Goal: Navigation & Orientation: Find specific page/section

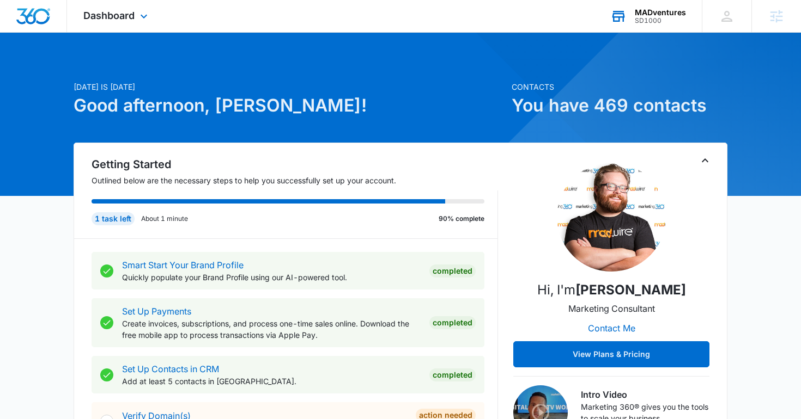
click at [638, 17] on div "SD1000" at bounding box center [660, 21] width 51 height 8
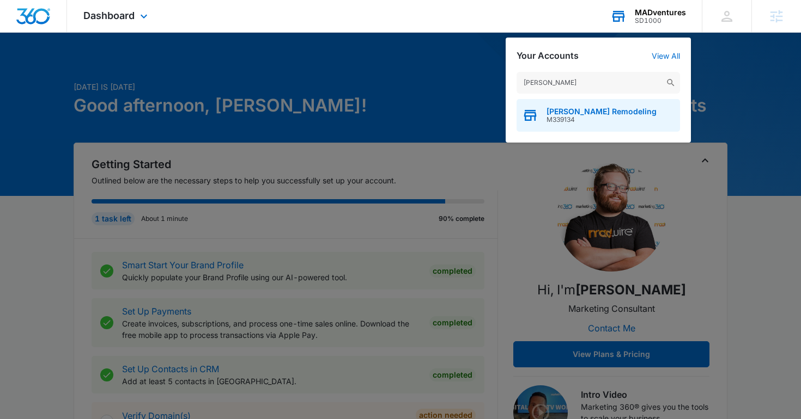
type input "cruz remo"
click at [654, 123] on div "Cruz Remodeling M339134" at bounding box center [597, 115] width 163 height 33
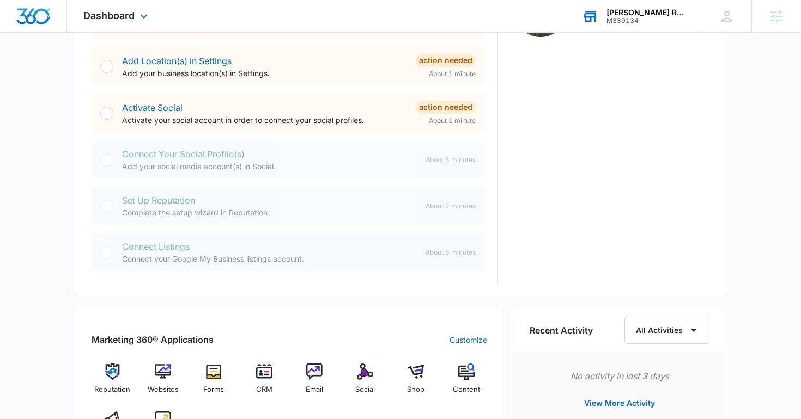
scroll to position [494, 0]
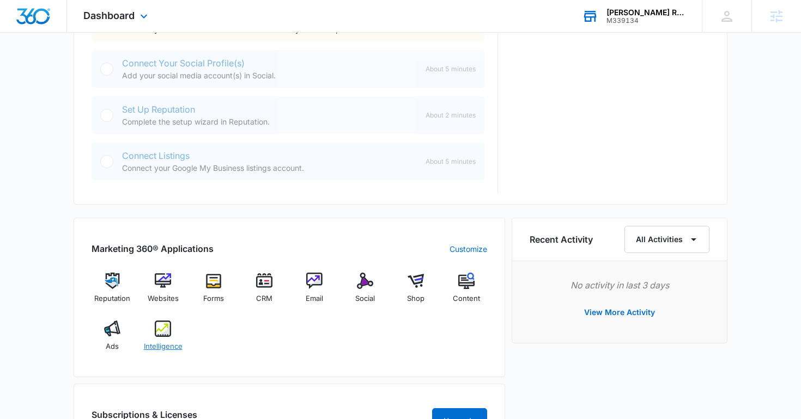
click at [161, 327] on img at bounding box center [163, 329] width 16 height 16
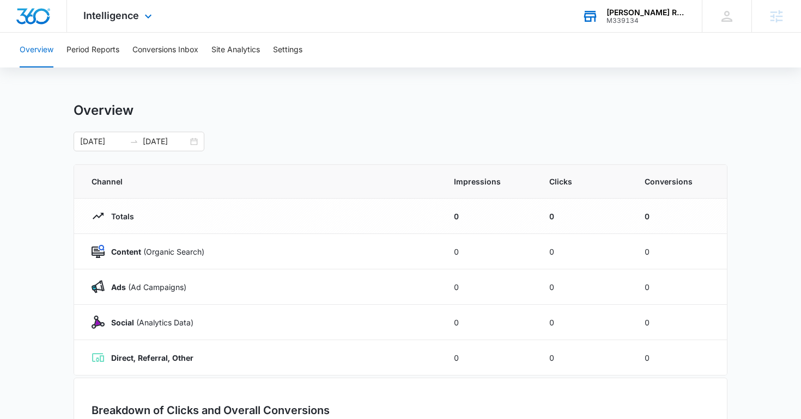
click at [598, 22] on icon at bounding box center [590, 16] width 16 height 16
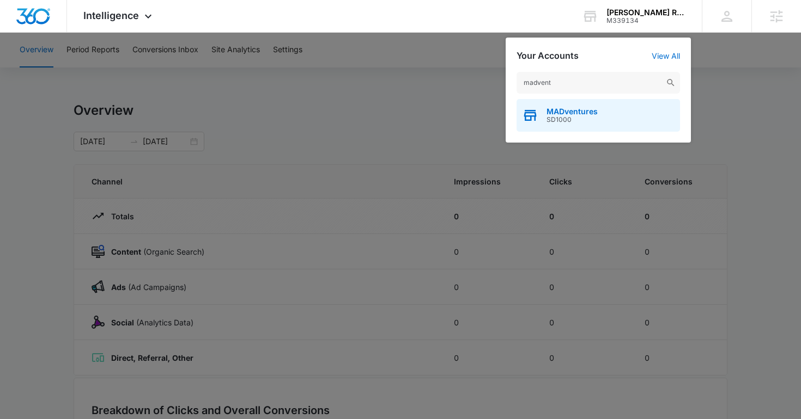
type input "madvent"
click at [563, 112] on span "MADventures" at bounding box center [571, 111] width 51 height 9
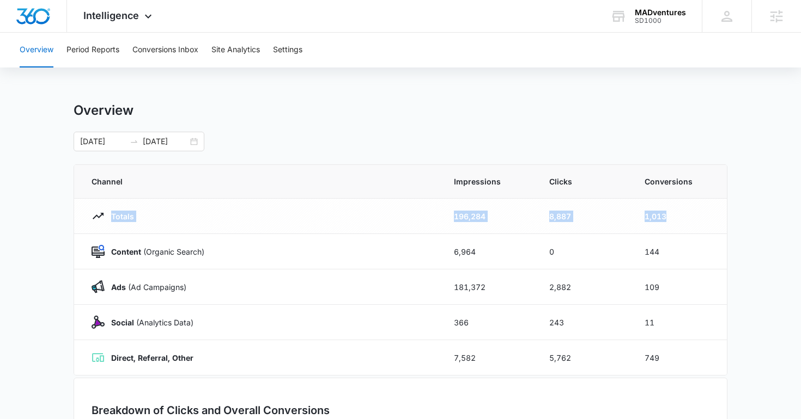
drag, startPoint x: 89, startPoint y: 218, endPoint x: 707, endPoint y: 220, distance: 617.7
click at [707, 220] on tr "Totals 196,284 8,887 1,013" at bounding box center [400, 216] width 653 height 35
click at [665, 219] on td "1,013" at bounding box center [678, 216] width 95 height 35
drag, startPoint x: 667, startPoint y: 219, endPoint x: 639, endPoint y: 219, distance: 27.8
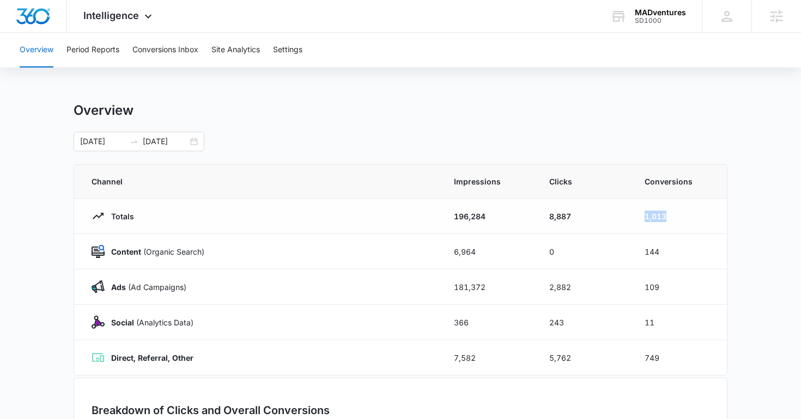
click at [639, 219] on td "1,013" at bounding box center [678, 216] width 95 height 35
drag, startPoint x: 452, startPoint y: 182, endPoint x: 519, endPoint y: 182, distance: 67.0
click at [519, 182] on th "Impressions" at bounding box center [488, 182] width 95 height 34
drag, startPoint x: 546, startPoint y: 215, endPoint x: 553, endPoint y: 215, distance: 6.5
click at [553, 215] on td "8,887" at bounding box center [583, 216] width 95 height 35
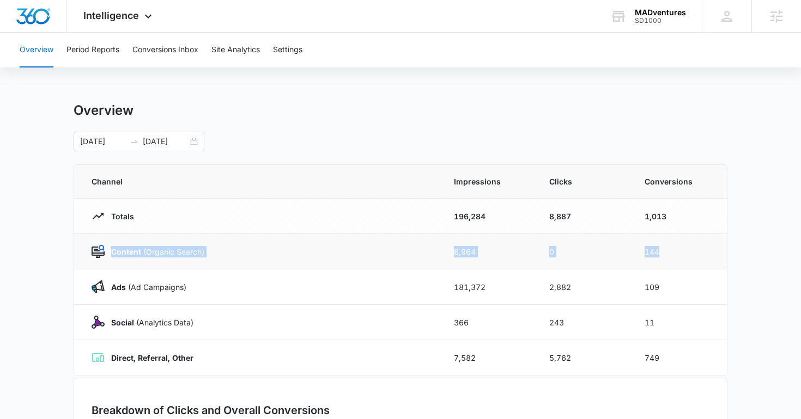
drag, startPoint x: 663, startPoint y: 252, endPoint x: 190, endPoint y: 240, distance: 474.0
click at [190, 240] on tr "Content (Organic Search) 6,964 0 144" at bounding box center [400, 251] width 653 height 35
drag, startPoint x: 113, startPoint y: 285, endPoint x: 182, endPoint y: 286, distance: 69.7
click at [182, 286] on p "Ads (Ad Campaigns)" at bounding box center [146, 287] width 82 height 11
drag, startPoint x: 108, startPoint y: 324, endPoint x: 229, endPoint y: 324, distance: 121.5
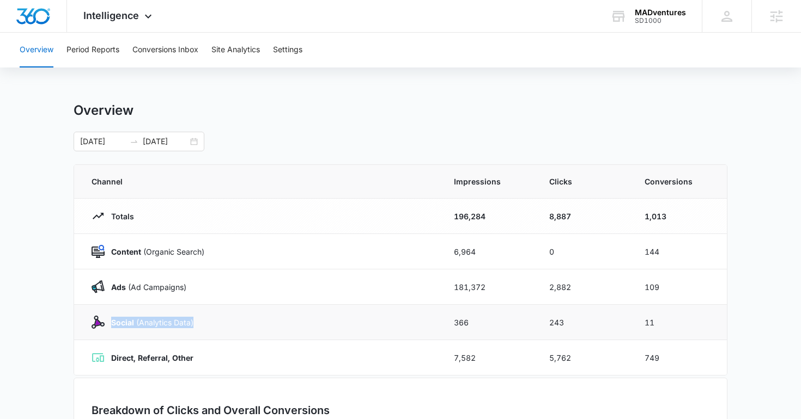
click at [229, 324] on div "Social (Analytics Data)" at bounding box center [260, 322] width 336 height 13
drag, startPoint x: 110, startPoint y: 357, endPoint x: 248, endPoint y: 357, distance: 137.8
click at [248, 357] on div "Direct, Referral, Other" at bounding box center [260, 357] width 336 height 13
click at [245, 52] on button "Site Analytics" at bounding box center [235, 50] width 48 height 35
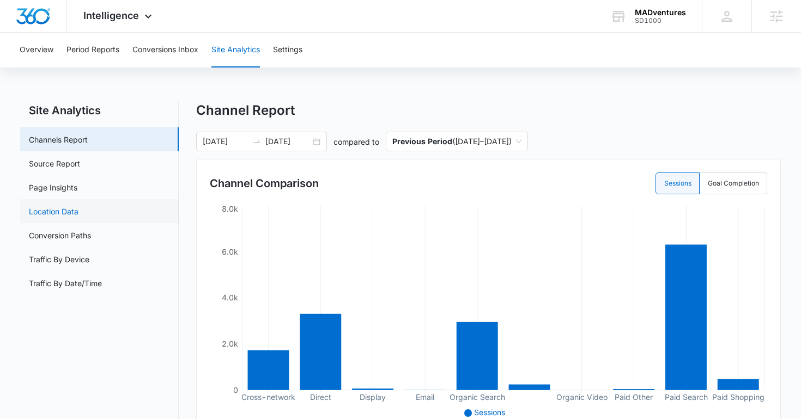
click at [78, 206] on link "Location Data" at bounding box center [54, 211] width 50 height 11
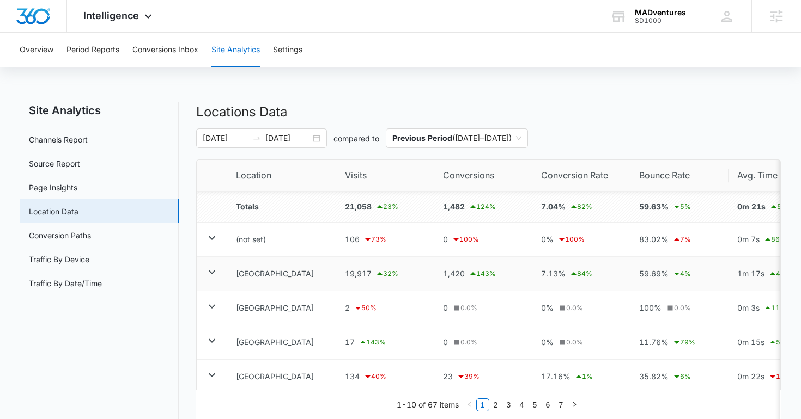
click at [211, 275] on icon at bounding box center [211, 272] width 13 height 13
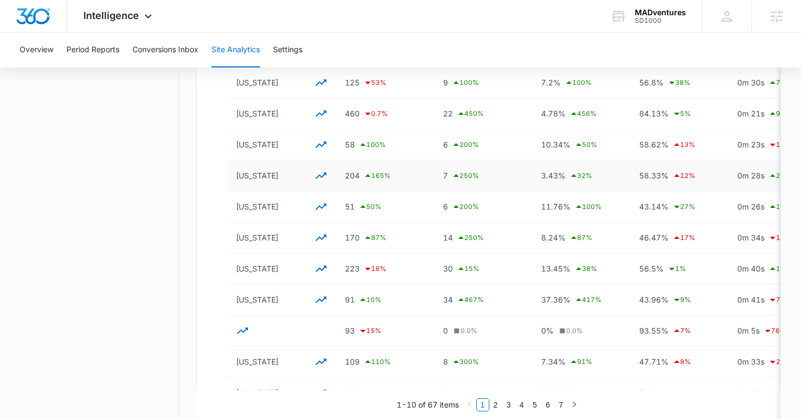
scroll to position [751, 0]
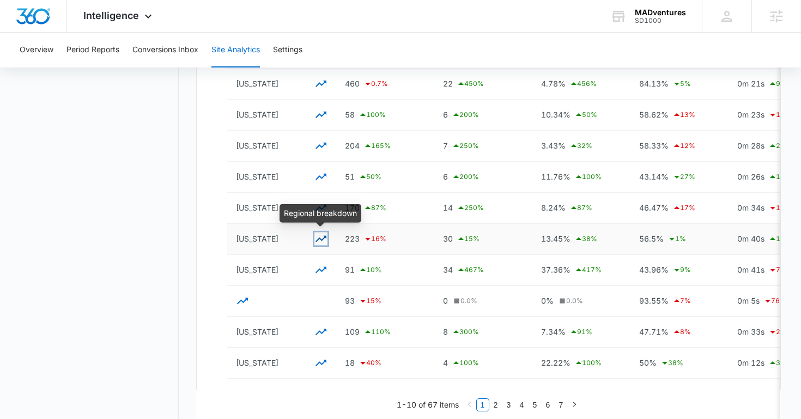
click at [321, 240] on icon "button" at bounding box center [320, 239] width 11 height 7
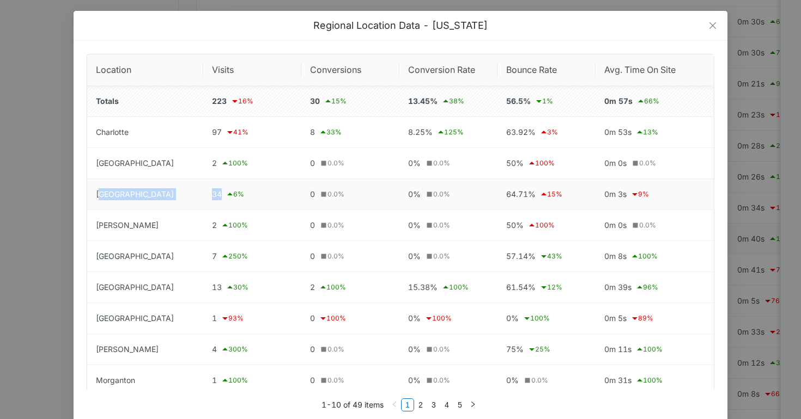
drag, startPoint x: 103, startPoint y: 193, endPoint x: 247, endPoint y: 193, distance: 144.3
click at [247, 193] on tr "Forest City 34 6 % 0 0.0 % 0% 0.0 % 64.71% 15 % 0m 3s 9 %" at bounding box center [400, 194] width 626 height 31
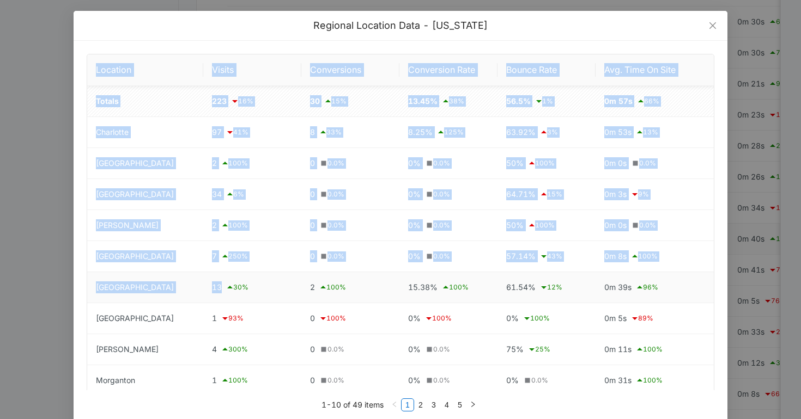
drag, startPoint x: 82, startPoint y: 290, endPoint x: 294, endPoint y: 291, distance: 212.4
click at [294, 291] on div "Location Visits Conversions Conversion Rate Bounce Rate Avg. Time On Site Total…" at bounding box center [401, 259] width 654 height 436
click at [310, 291] on div "2 100 %" at bounding box center [350, 287] width 81 height 13
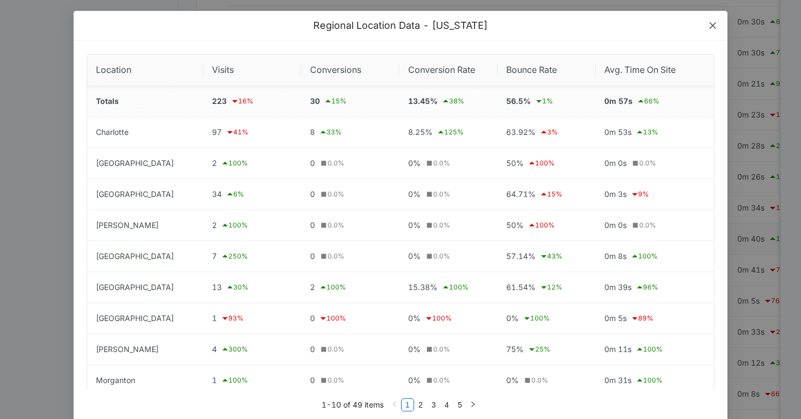
click at [711, 26] on icon "close" at bounding box center [712, 25] width 9 height 9
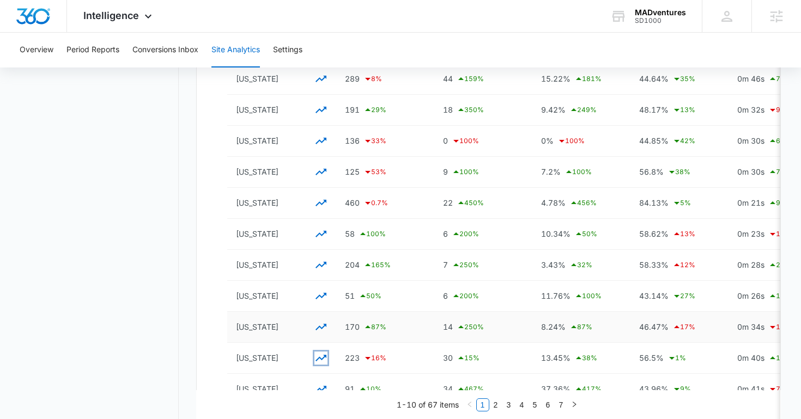
scroll to position [628, 0]
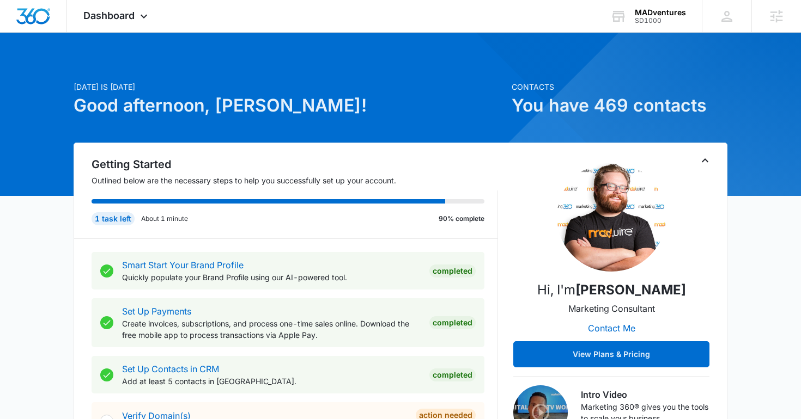
click at [630, 24] on div "MADventures SD1000 Your Accounts View All" at bounding box center [648, 16] width 108 height 32
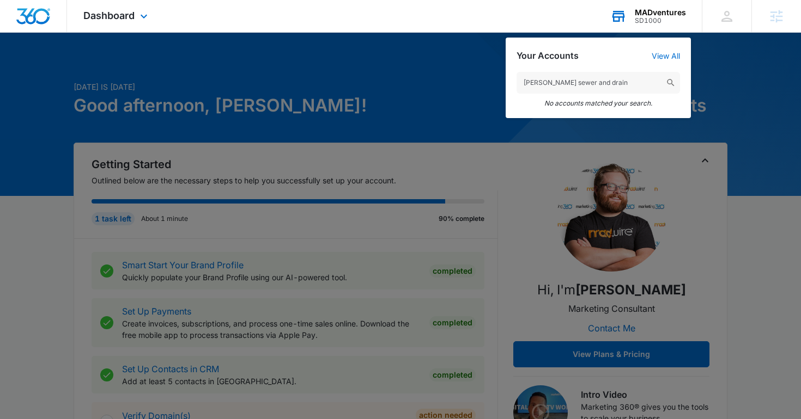
click at [540, 84] on input "everett sewer and drain" at bounding box center [597, 83] width 163 height 22
drag, startPoint x: 545, startPoint y: 83, endPoint x: 702, endPoint y: 108, distance: 158.9
click at [696, 33] on nav "Dashboard Apps Reputation Websites Forms CRM Email Social Shop Content Ads Inte…" at bounding box center [400, 16] width 801 height 33
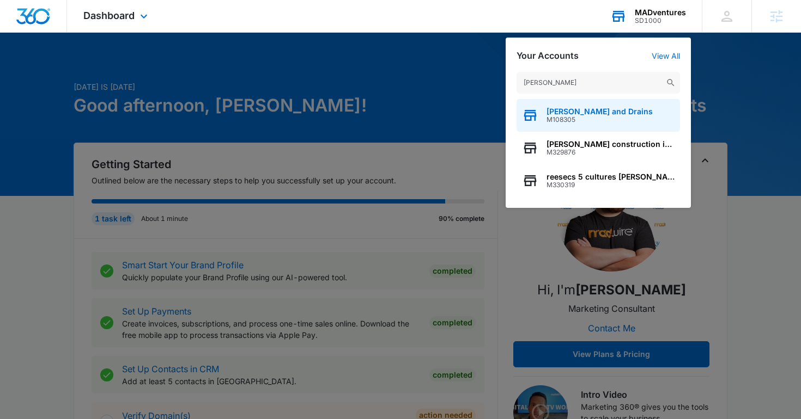
type input "everett"
click at [558, 124] on div "Everett Plumbing and Drains M108305" at bounding box center [597, 115] width 163 height 33
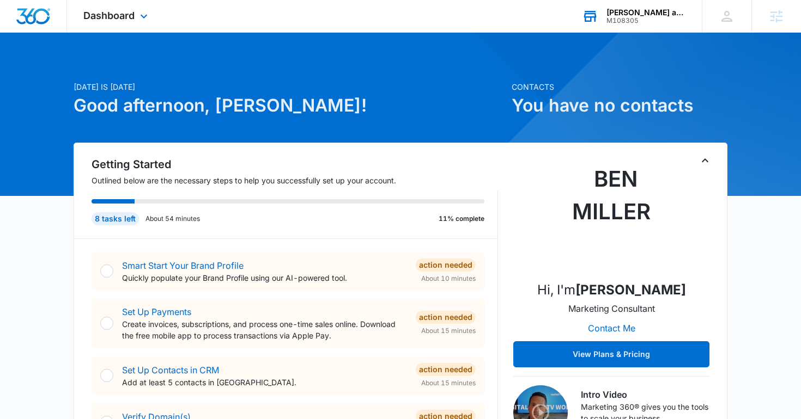
click at [128, 4] on div "Dashboard Apps Reputation Websites Forms CRM Email Social Shop Content Ads Inte…" at bounding box center [117, 16] width 100 height 32
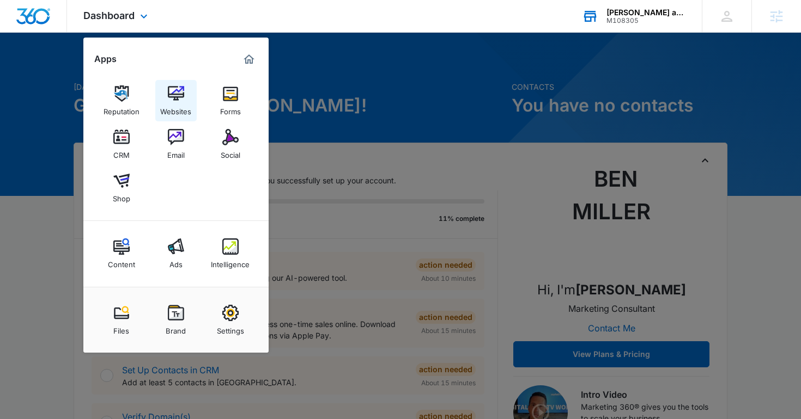
click at [163, 109] on div "Websites" at bounding box center [175, 109] width 31 height 14
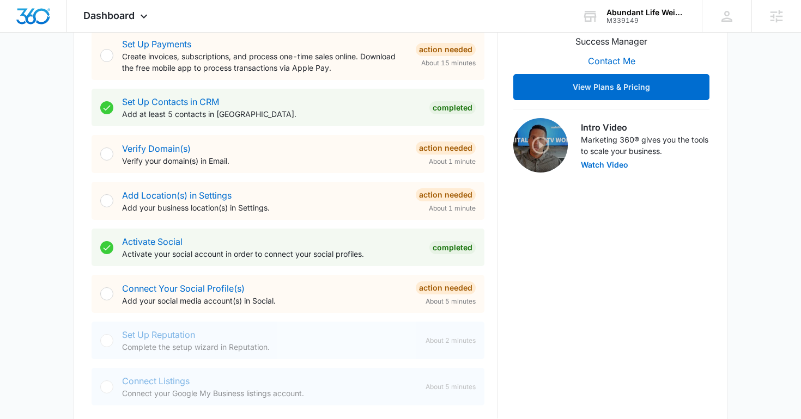
scroll to position [330, 0]
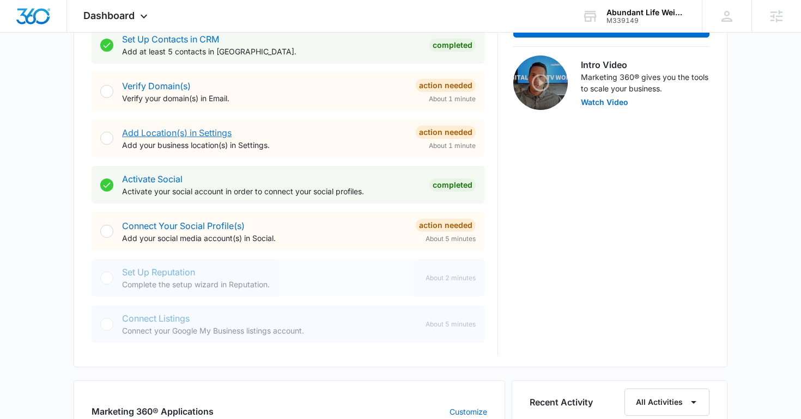
click at [179, 130] on link "Add Location(s) in Settings" at bounding box center [176, 132] width 109 height 11
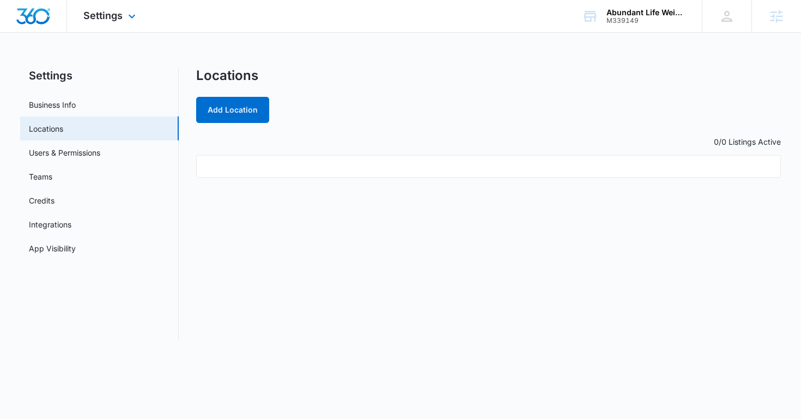
click at [44, 26] on div at bounding box center [33, 16] width 67 height 32
click at [28, 10] on img "Dashboard" at bounding box center [33, 16] width 35 height 16
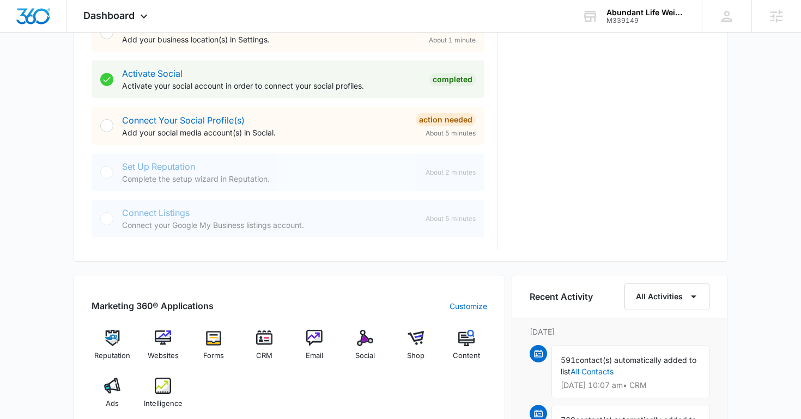
scroll to position [452, 0]
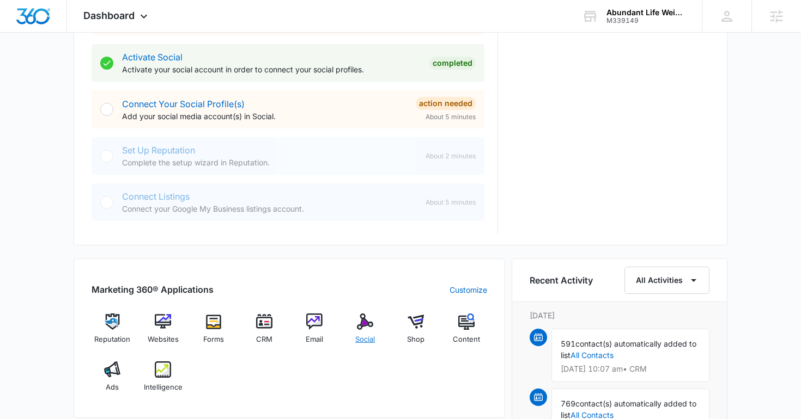
click at [366, 330] on img at bounding box center [365, 322] width 16 height 16
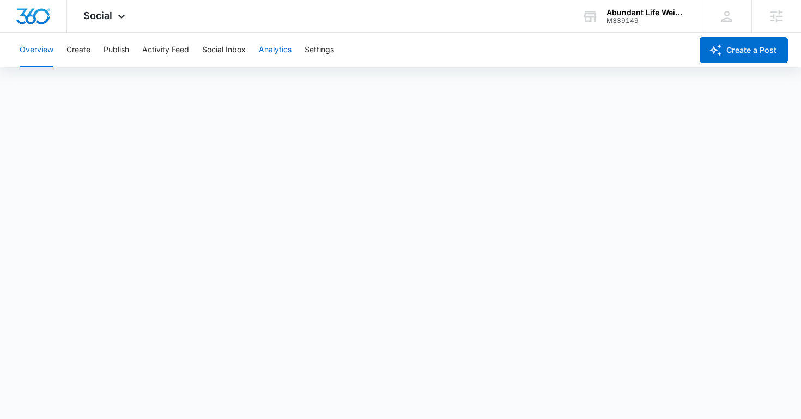
click at [272, 47] on button "Analytics" at bounding box center [275, 50] width 33 height 35
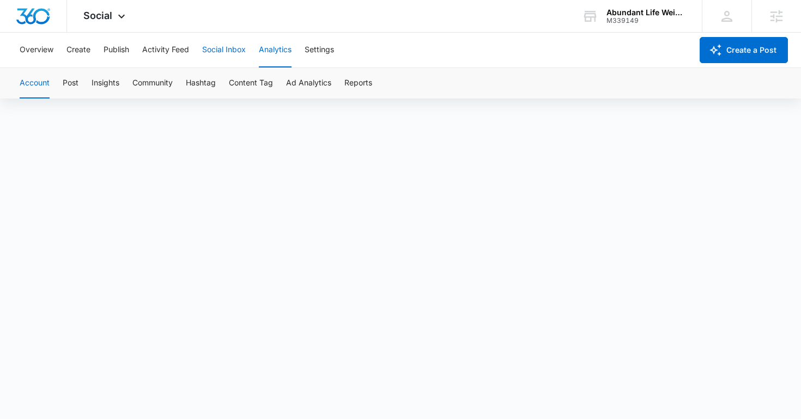
click at [232, 46] on button "Social Inbox" at bounding box center [224, 50] width 44 height 35
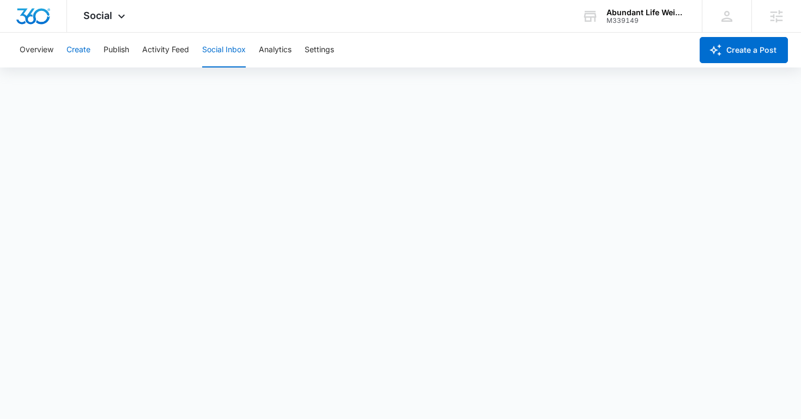
click at [75, 50] on button "Create" at bounding box center [78, 50] width 24 height 35
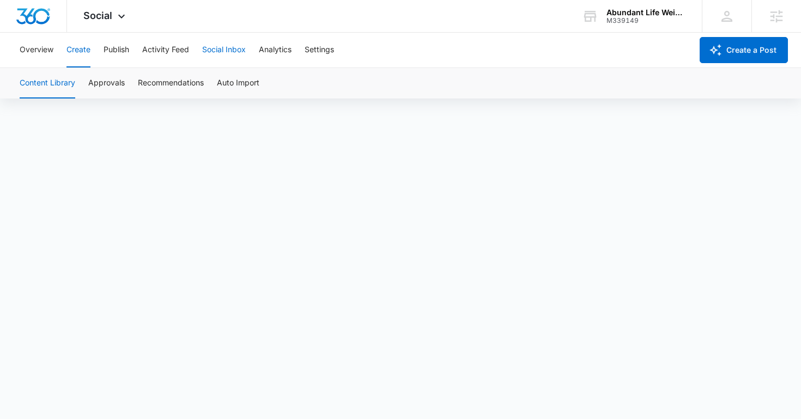
click at [226, 53] on button "Social Inbox" at bounding box center [224, 50] width 44 height 35
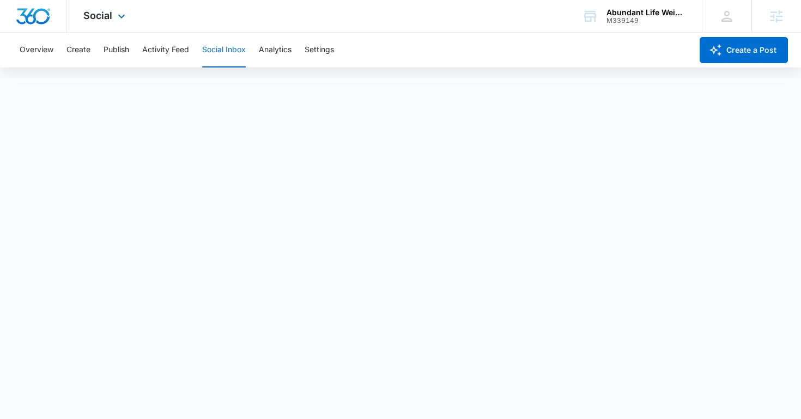
click at [31, 10] on img "Dashboard" at bounding box center [33, 16] width 35 height 16
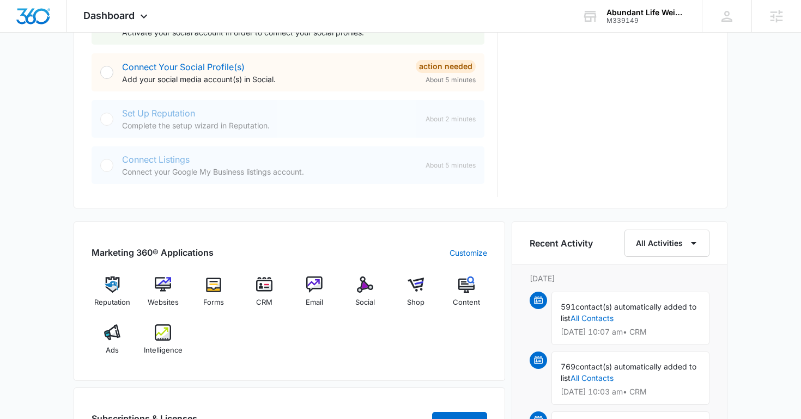
scroll to position [494, 0]
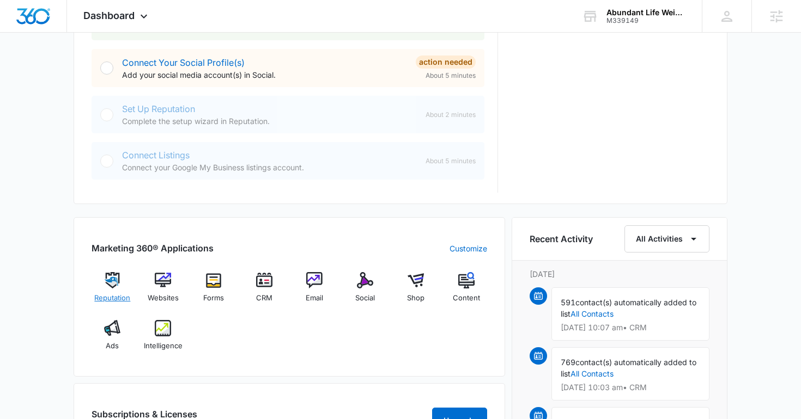
click at [111, 284] on img at bounding box center [112, 280] width 16 height 16
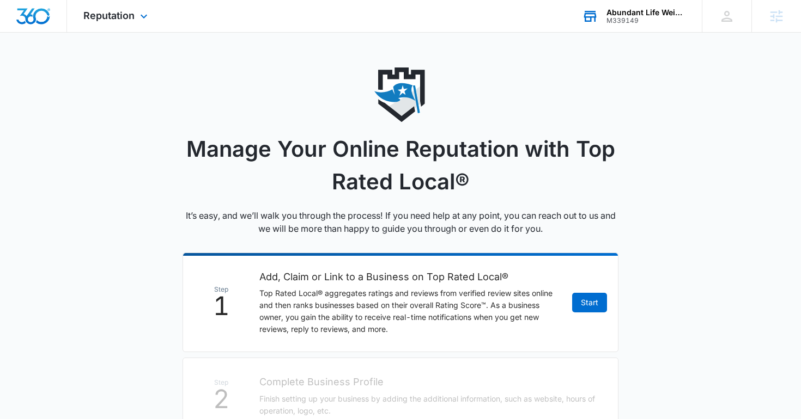
click at [627, 19] on div "M339149" at bounding box center [646, 21] width 80 height 8
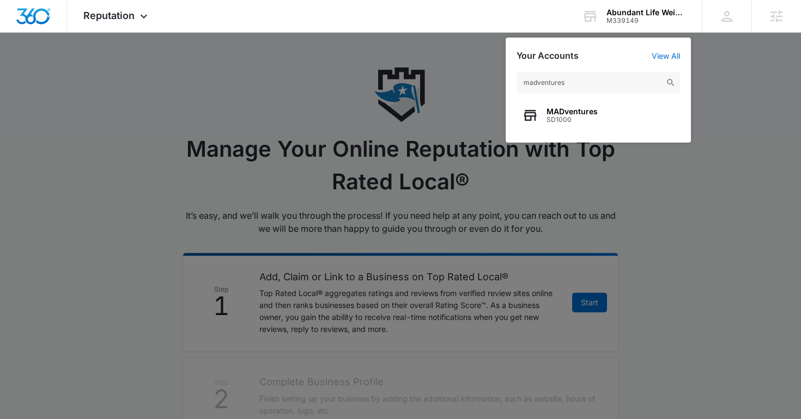
type input "madventures"
click at [543, 115] on div "MADventures SD1000" at bounding box center [597, 115] width 163 height 33
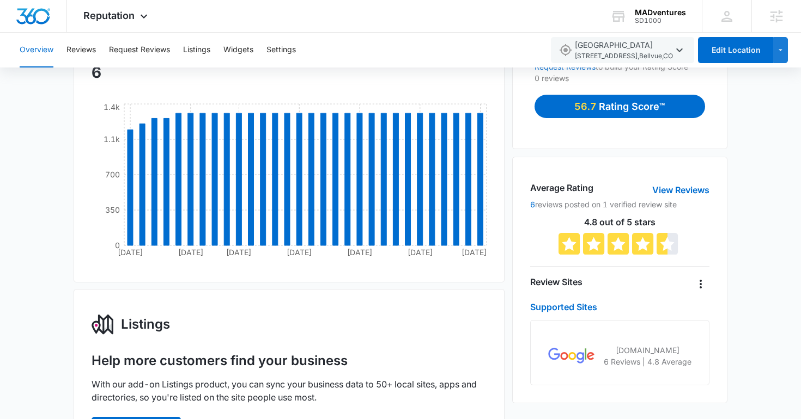
scroll to position [151, 0]
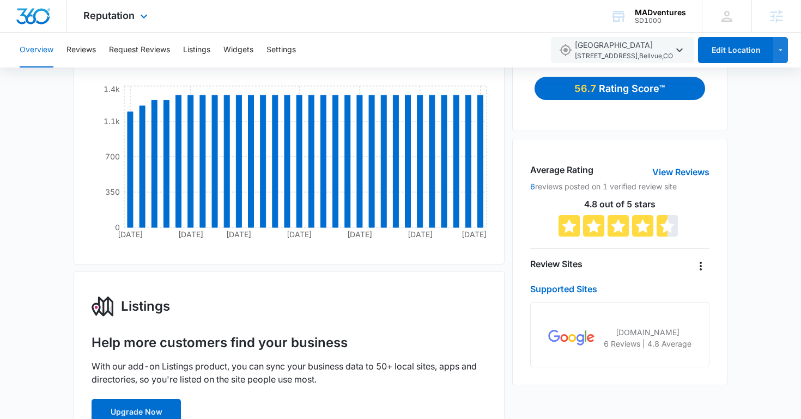
click at [34, 10] on img "Dashboard" at bounding box center [33, 16] width 35 height 16
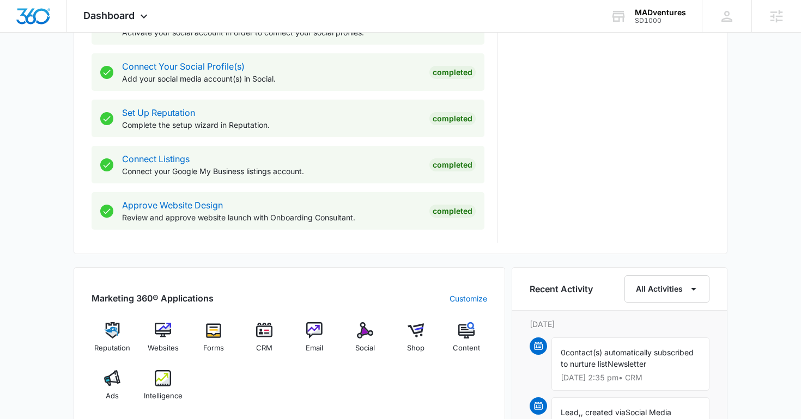
scroll to position [539, 0]
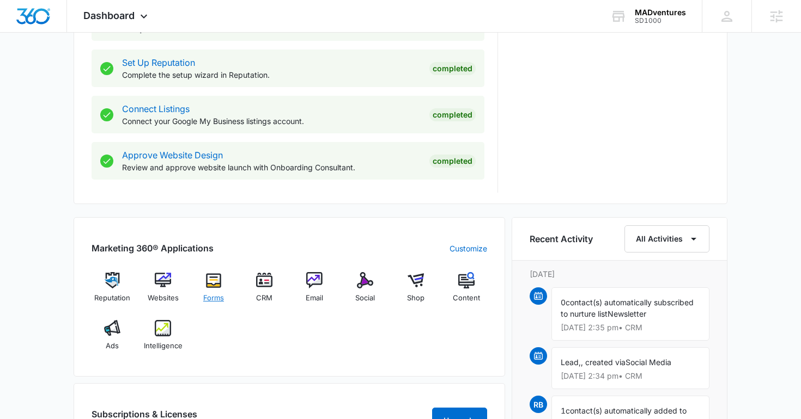
click at [219, 289] on div "Forms" at bounding box center [214, 291] width 42 height 39
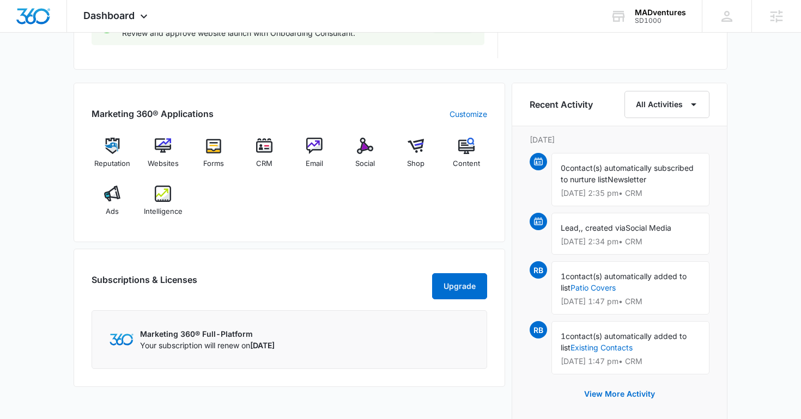
scroll to position [730, 0]
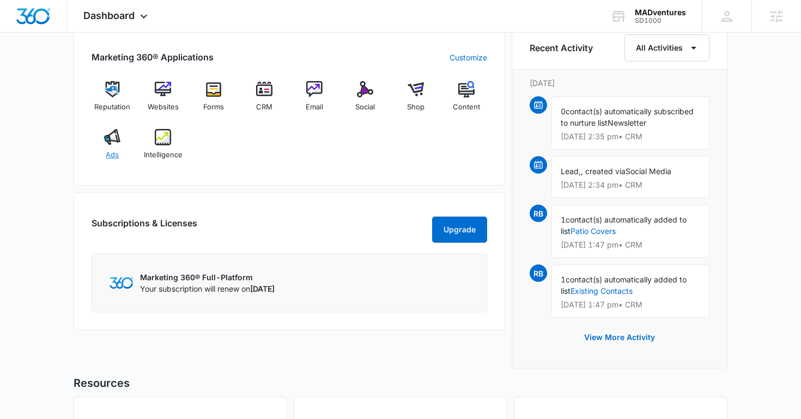
click at [113, 148] on div "Ads" at bounding box center [113, 148] width 42 height 39
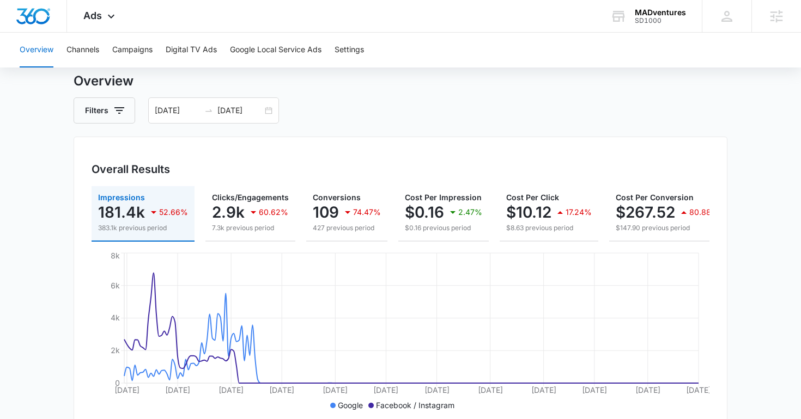
scroll to position [43, 0]
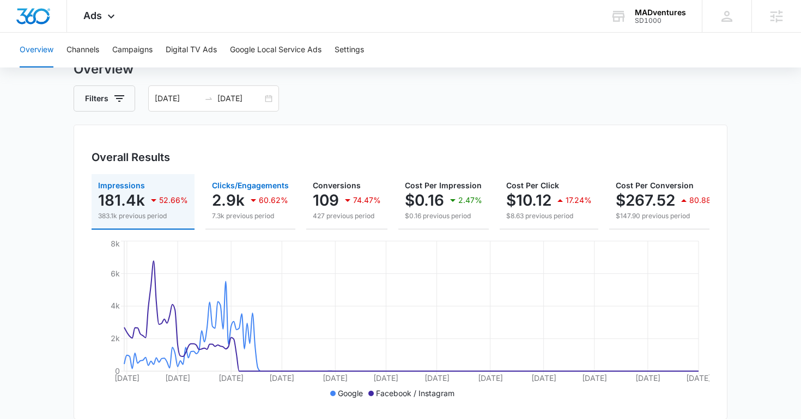
click at [250, 198] on icon "button" at bounding box center [253, 200] width 13 height 13
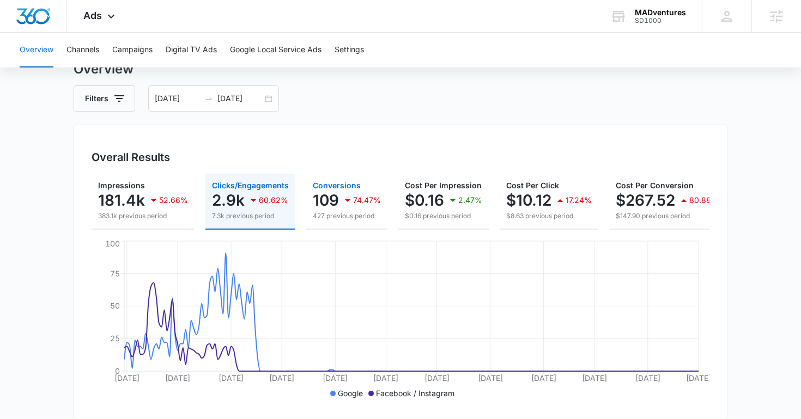
click at [316, 196] on p "109" at bounding box center [326, 200] width 26 height 17
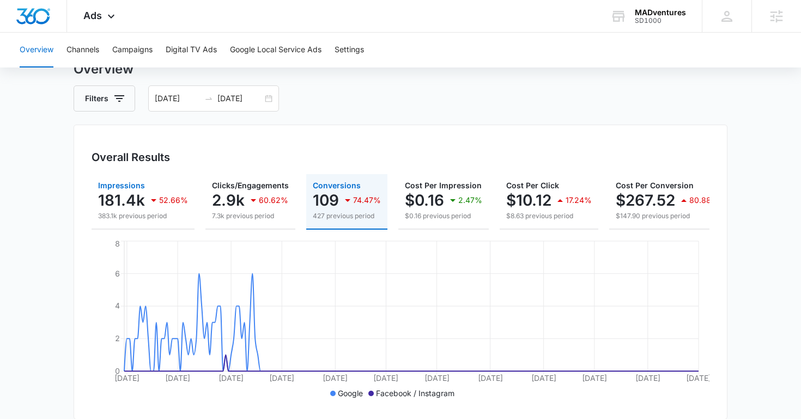
click at [146, 197] on div "181.4k 52.66%" at bounding box center [143, 201] width 90 height 22
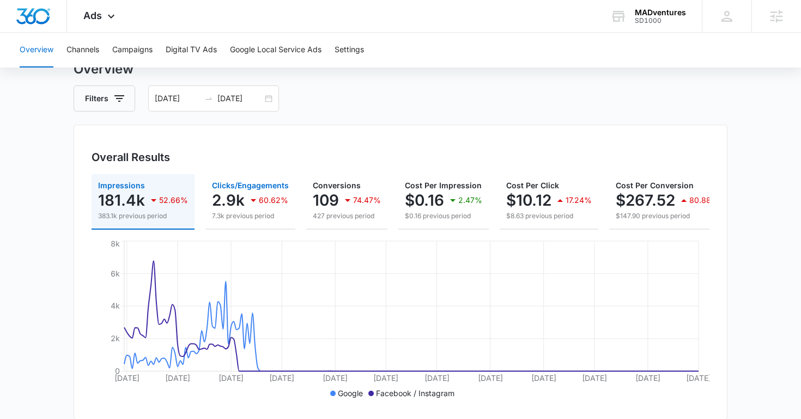
click at [226, 192] on p "2.9k" at bounding box center [228, 200] width 33 height 17
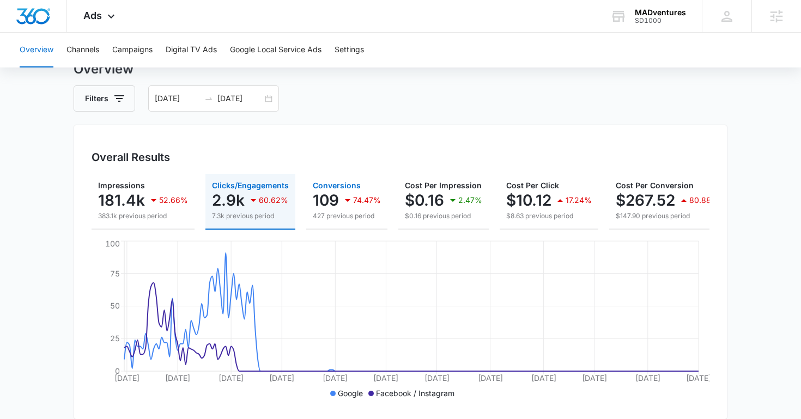
click at [327, 206] on p "109" at bounding box center [326, 200] width 26 height 17
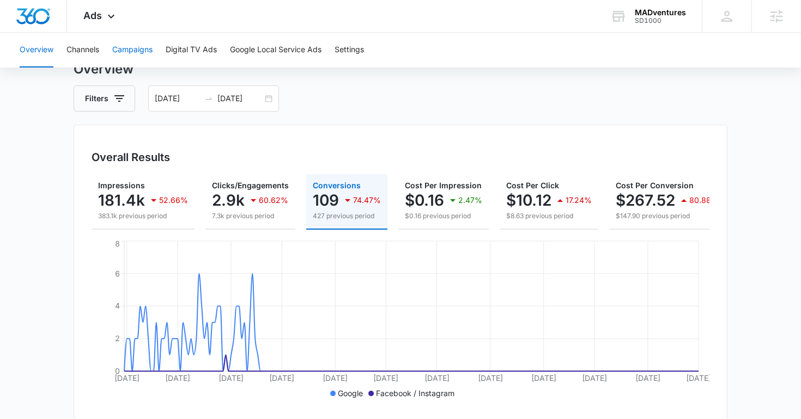
click at [128, 54] on button "Campaigns" at bounding box center [132, 50] width 40 height 35
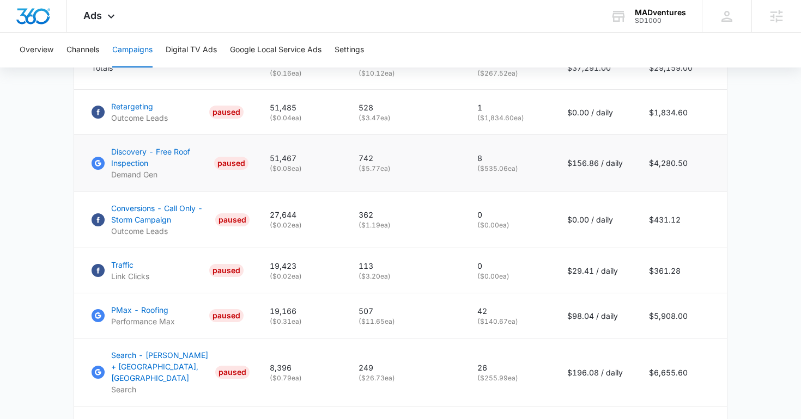
scroll to position [556, 0]
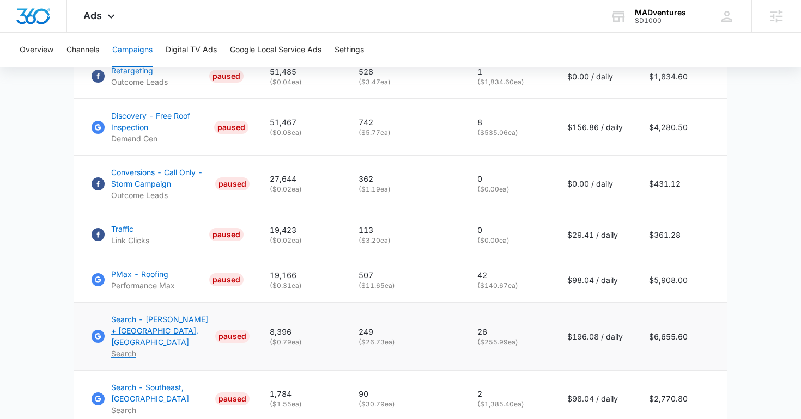
click at [150, 316] on p "Search - [PERSON_NAME] + [GEOGRAPHIC_DATA], [GEOGRAPHIC_DATA]" at bounding box center [161, 331] width 100 height 34
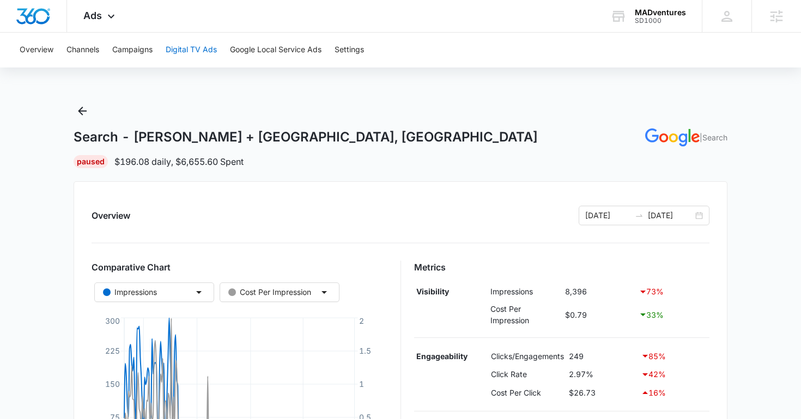
click at [188, 47] on button "Digital TV Ads" at bounding box center [191, 50] width 51 height 35
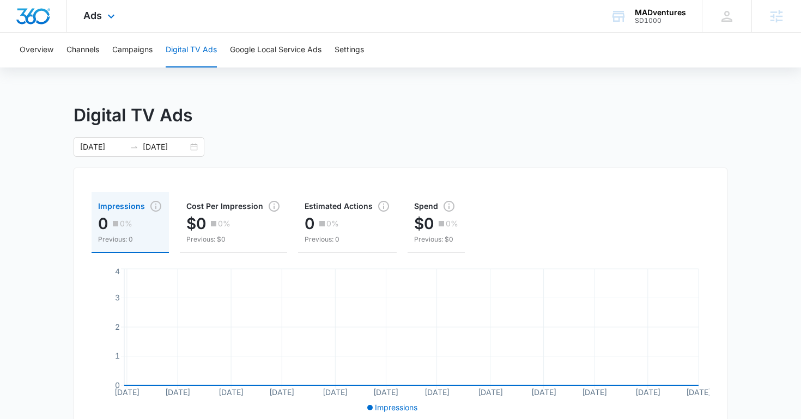
click at [44, 11] on img "Dashboard" at bounding box center [33, 16] width 35 height 16
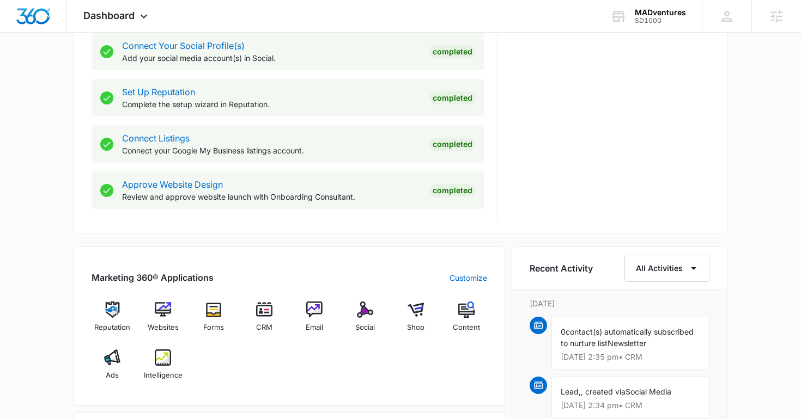
scroll to position [577, 0]
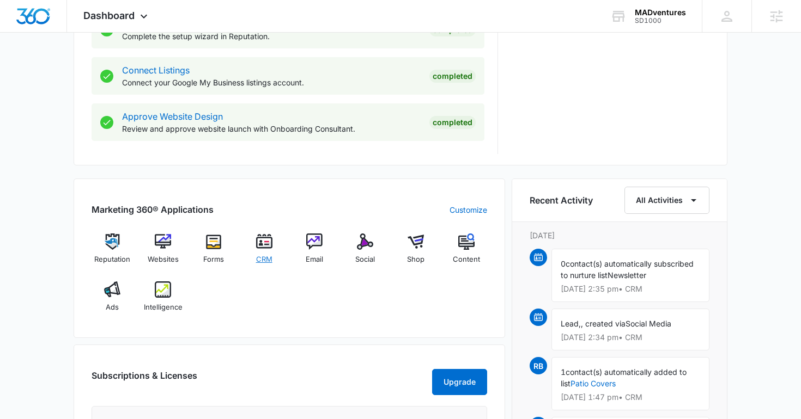
click at [276, 249] on div "CRM" at bounding box center [264, 253] width 42 height 39
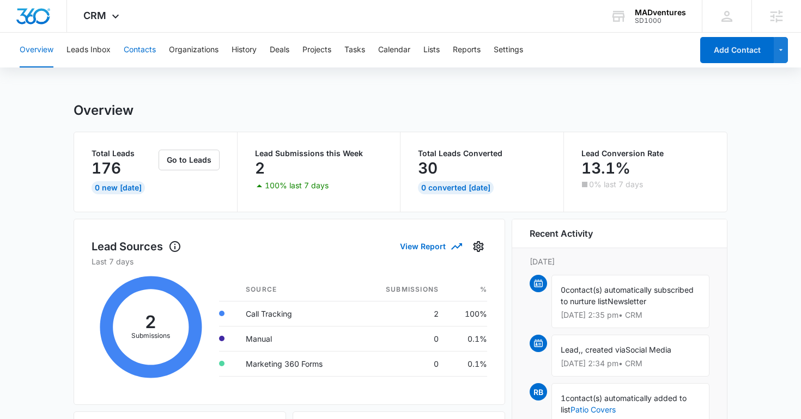
click at [150, 62] on button "Contacts" at bounding box center [140, 50] width 32 height 35
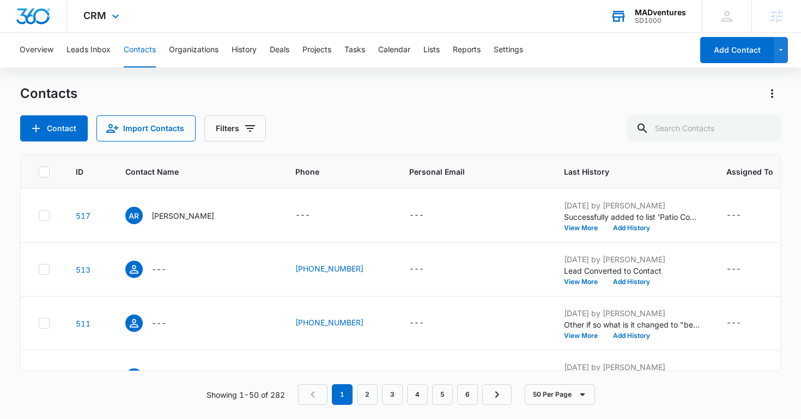
click at [618, 17] on icon at bounding box center [618, 17] width 13 height 9
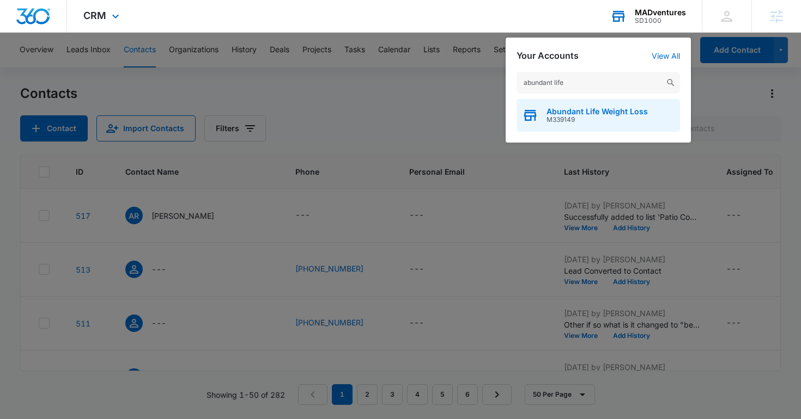
type input "abundant life"
click at [582, 113] on span "Abundant Life Weight Loss" at bounding box center [596, 111] width 101 height 9
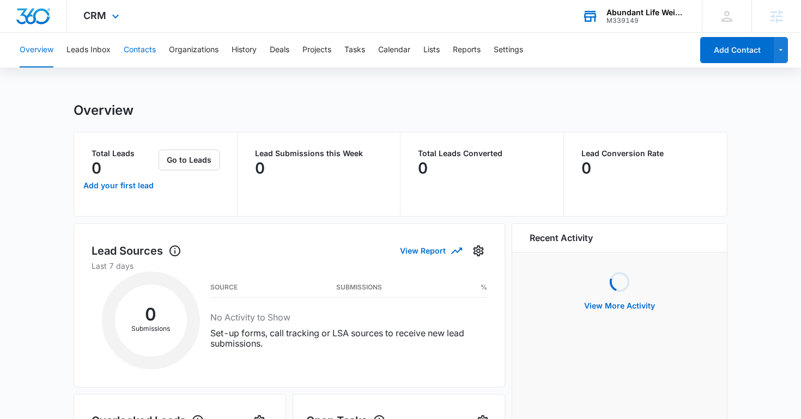
click at [149, 50] on button "Contacts" at bounding box center [140, 50] width 32 height 35
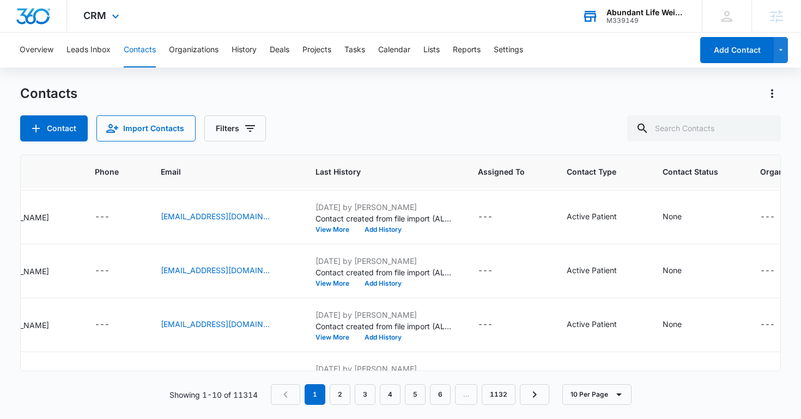
scroll to position [283, 166]
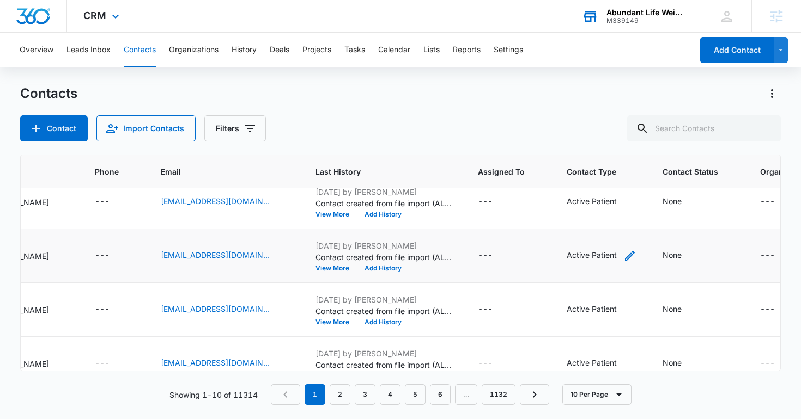
click at [636, 251] on icon "Contact Type - Active Patient - Select to Edit Field" at bounding box center [629, 255] width 13 height 13
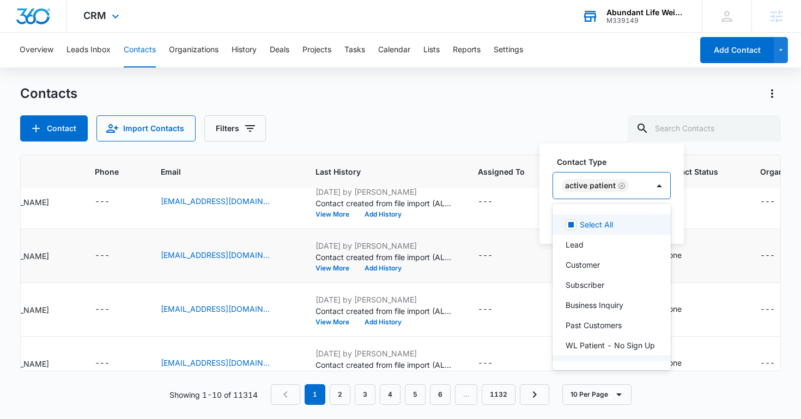
click at [627, 181] on div "Active Patient" at bounding box center [600, 186] width 95 height 26
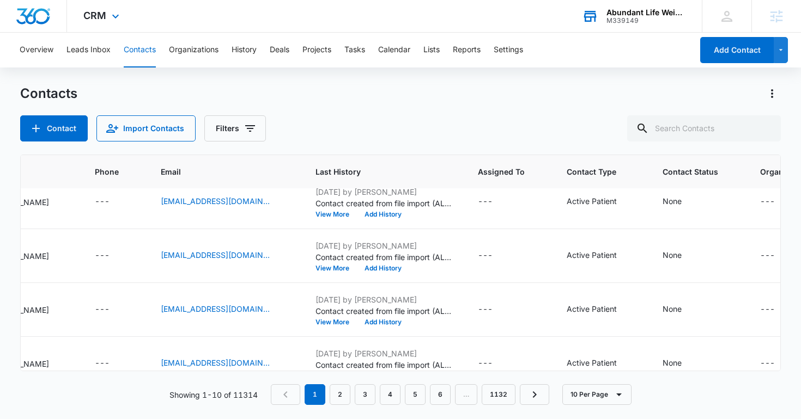
click at [438, 136] on div "Contact Import Contacts Filters" at bounding box center [400, 128] width 761 height 26
click at [89, 11] on span "CRM" at bounding box center [94, 15] width 23 height 11
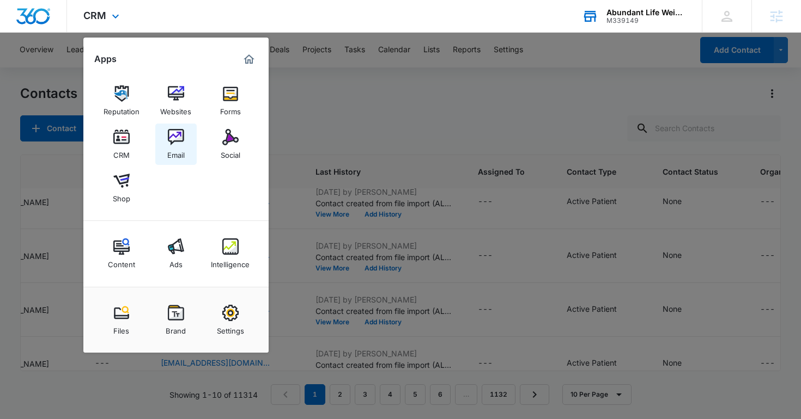
click at [178, 129] on link "Email" at bounding box center [175, 144] width 41 height 41
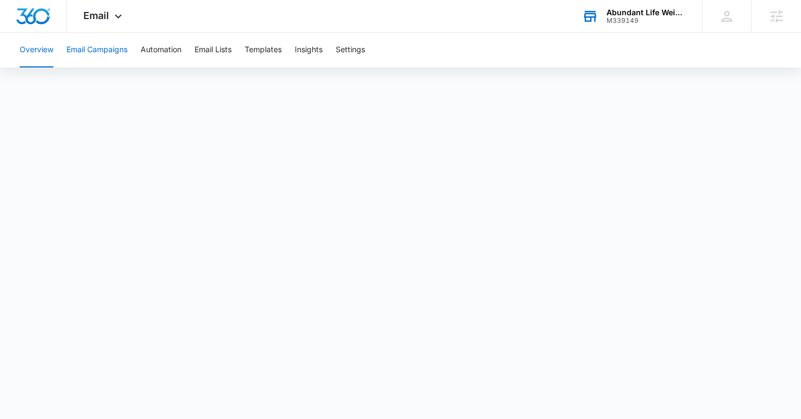
click at [113, 60] on button "Email Campaigns" at bounding box center [96, 50] width 61 height 35
click at [181, 52] on button "Automation" at bounding box center [161, 50] width 41 height 35
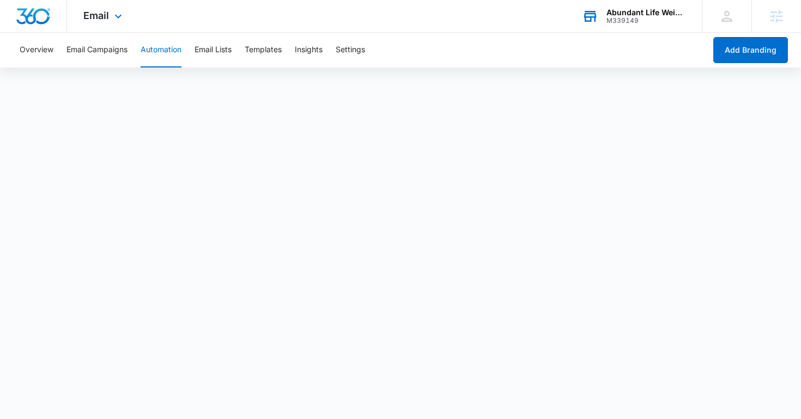
click at [45, 9] on img "Dashboard" at bounding box center [33, 16] width 35 height 16
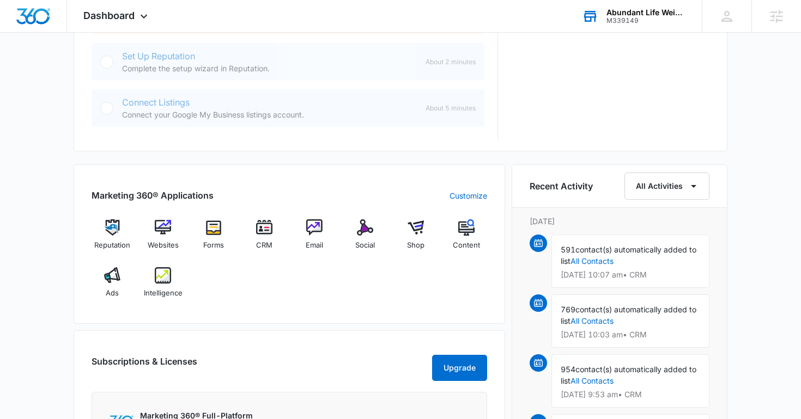
scroll to position [555, 0]
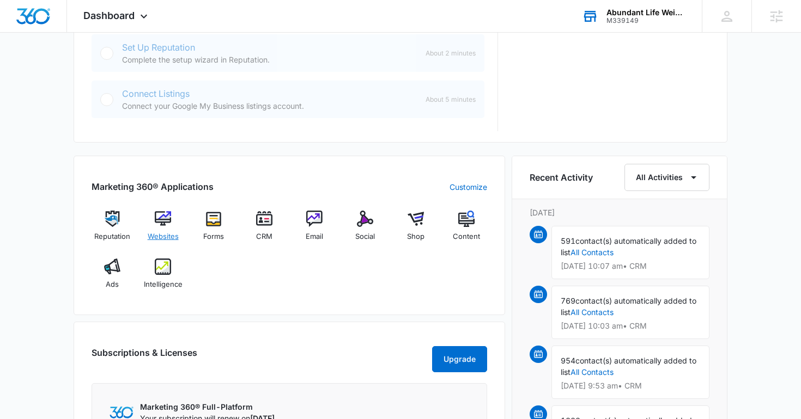
click at [156, 222] on img at bounding box center [163, 219] width 16 height 16
